Goal: Find specific page/section: Find specific page/section

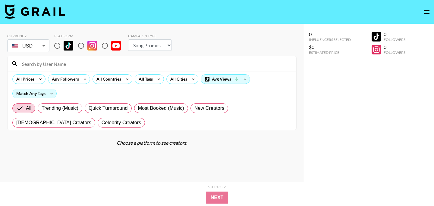
click at [144, 51] on div "Campaign Type Choose Type... Song Promos Brand Promos" at bounding box center [150, 44] width 44 height 20
click at [147, 48] on select "Choose Type... Song Promos Brand Promos" at bounding box center [150, 44] width 44 height 11
select select "Brand"
click at [128, 39] on select "Choose Type... Song Promos Brand Promos" at bounding box center [150, 44] width 44 height 11
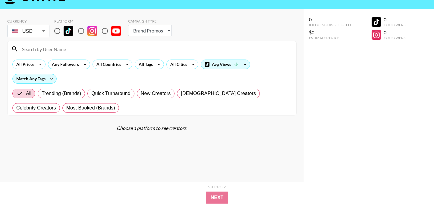
scroll to position [24, 0]
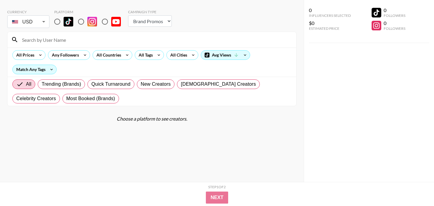
click at [88, 25] on img at bounding box center [92, 22] width 10 height 10
click at [87, 25] on input "radio" at bounding box center [81, 21] width 13 height 13
radio input "true"
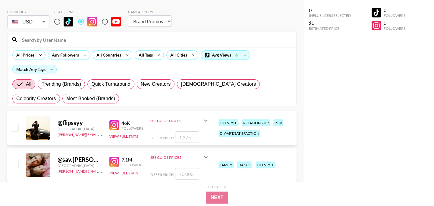
scroll to position [0, 0]
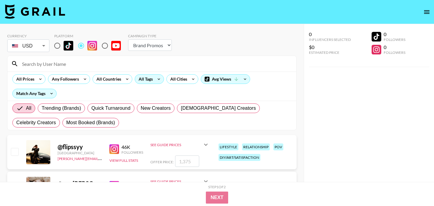
click at [156, 80] on icon at bounding box center [159, 79] width 10 height 9
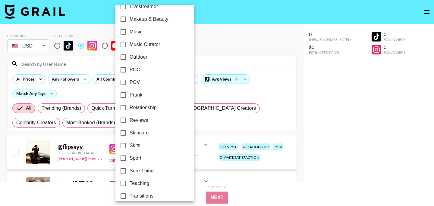
scroll to position [335, 0]
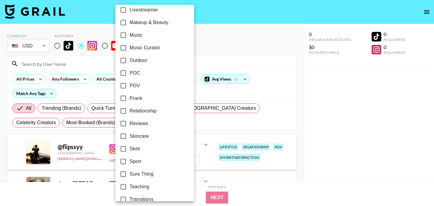
click at [137, 63] on span "Outdoor" at bounding box center [138, 60] width 18 height 7
click at [129, 63] on input "Outdoor" at bounding box center [123, 60] width 13 height 13
checkbox input "true"
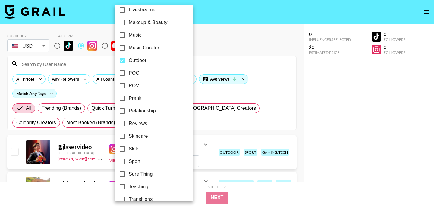
click at [210, 45] on div at bounding box center [217, 103] width 434 height 206
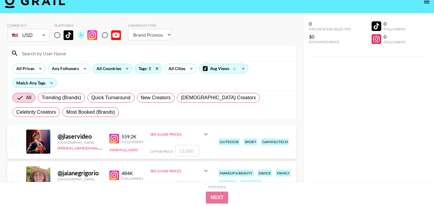
scroll to position [0, 0]
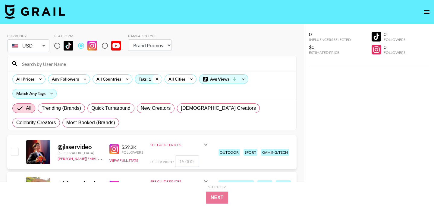
click at [159, 78] on icon at bounding box center [157, 79] width 10 height 9
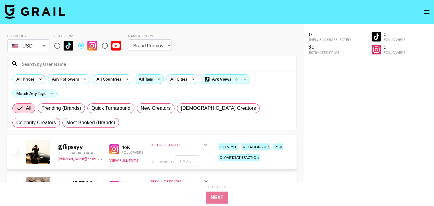
select select "Song"
